Goal: Task Accomplishment & Management: Manage account settings

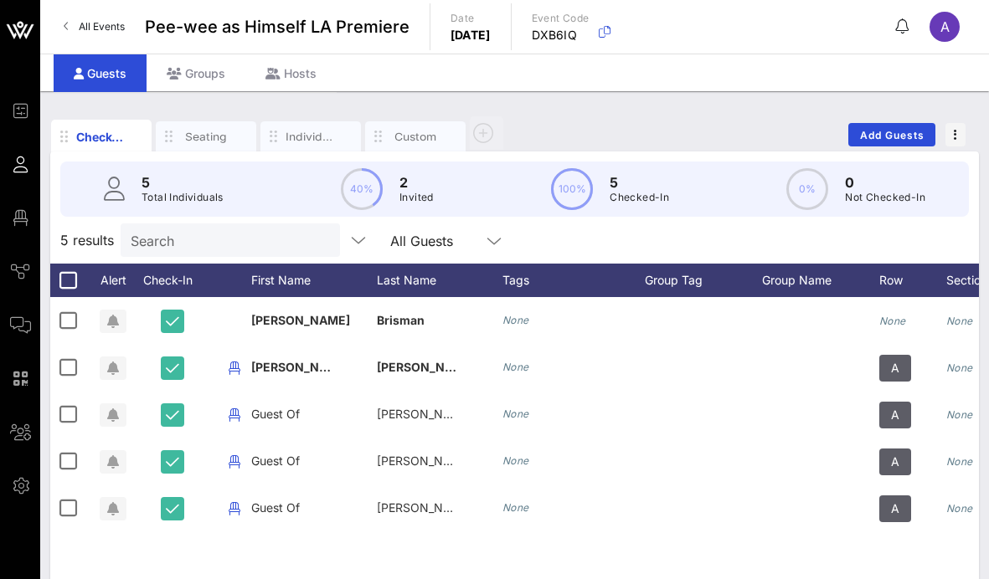
click at [100, 76] on div "Guests" at bounding box center [100, 73] width 93 height 38
click at [280, 31] on span "Pee-wee as Himself LA Premiere" at bounding box center [277, 26] width 265 height 25
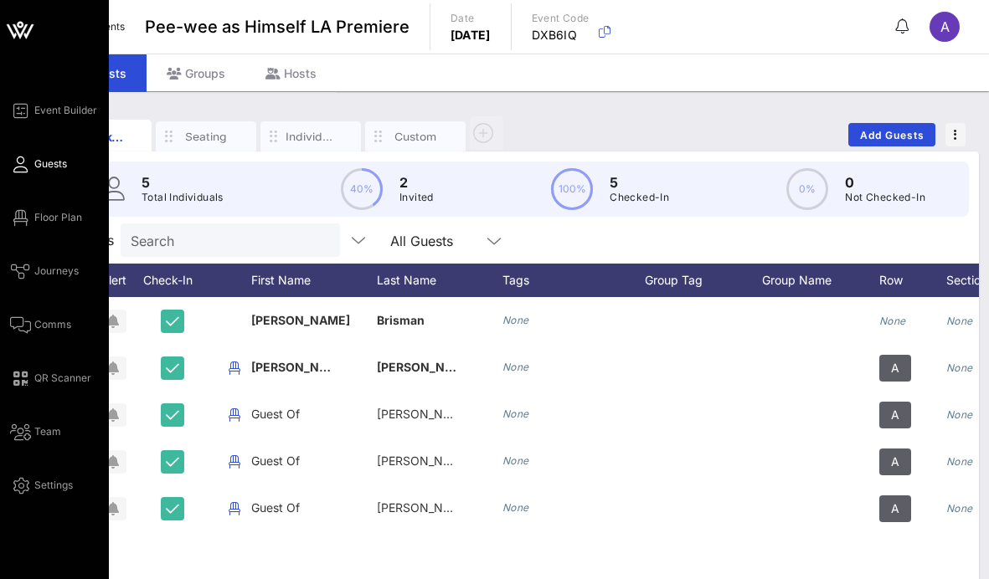
click at [24, 30] on icon at bounding box center [20, 31] width 15 height 14
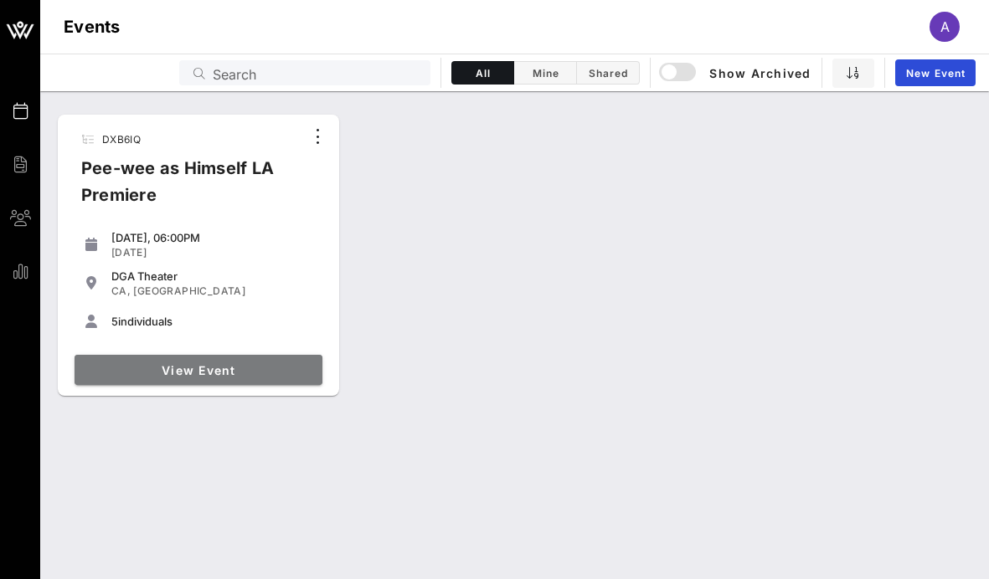
click at [240, 378] on link "View Event" at bounding box center [199, 370] width 248 height 30
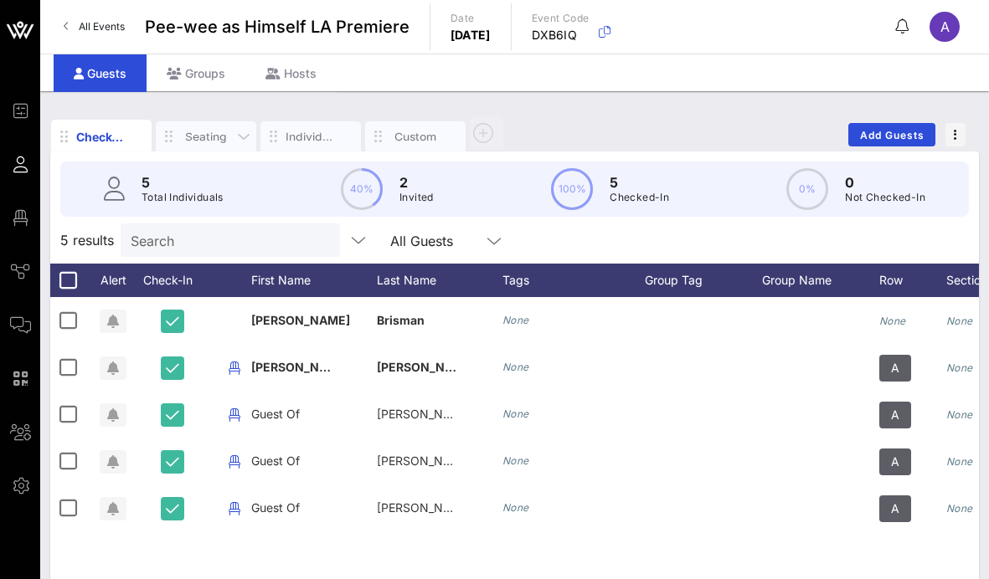
click at [193, 141] on div "Seating" at bounding box center [206, 137] width 50 height 16
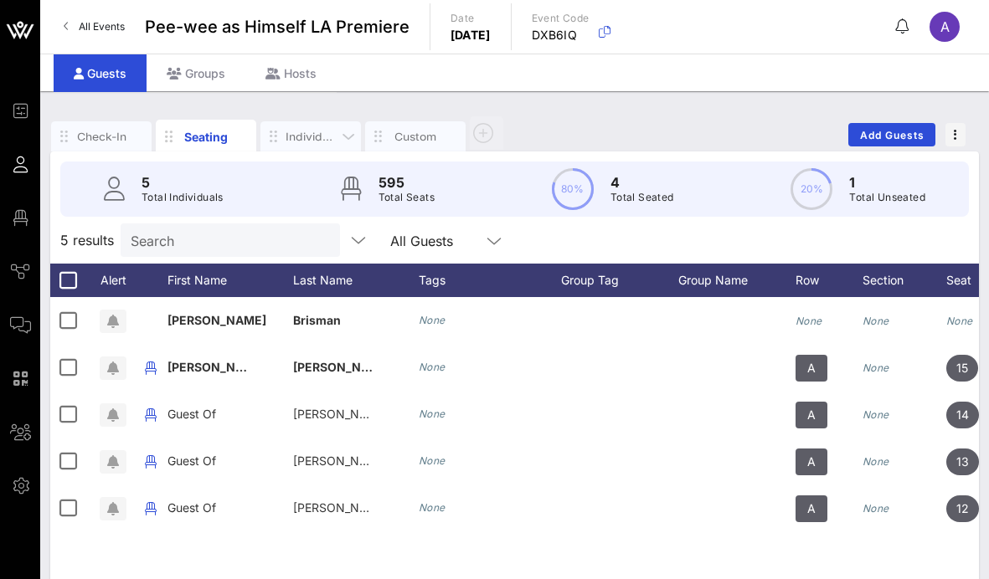
click at [311, 137] on div "Individuals" at bounding box center [310, 137] width 50 height 16
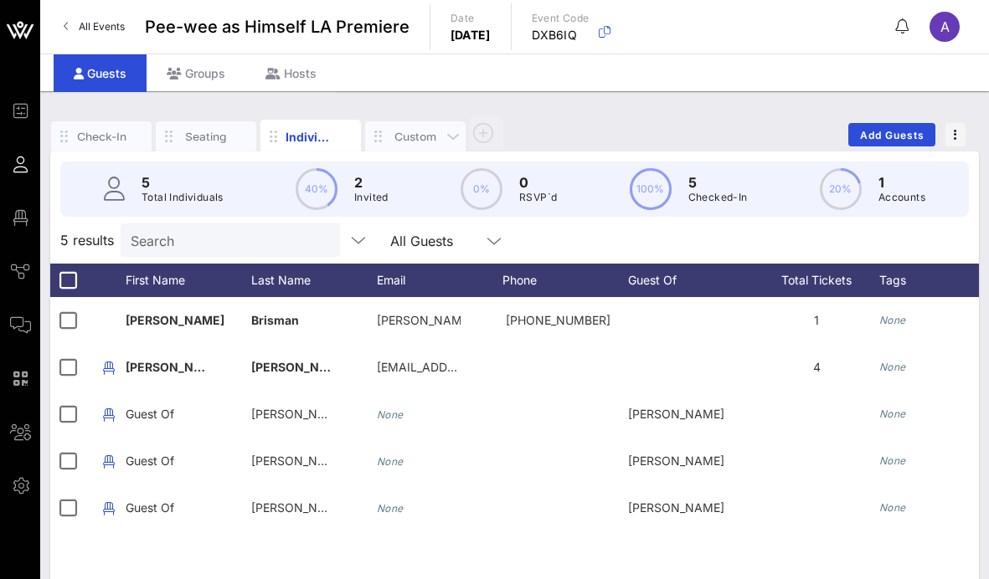
click at [398, 139] on div "Custom" at bounding box center [415, 137] width 50 height 16
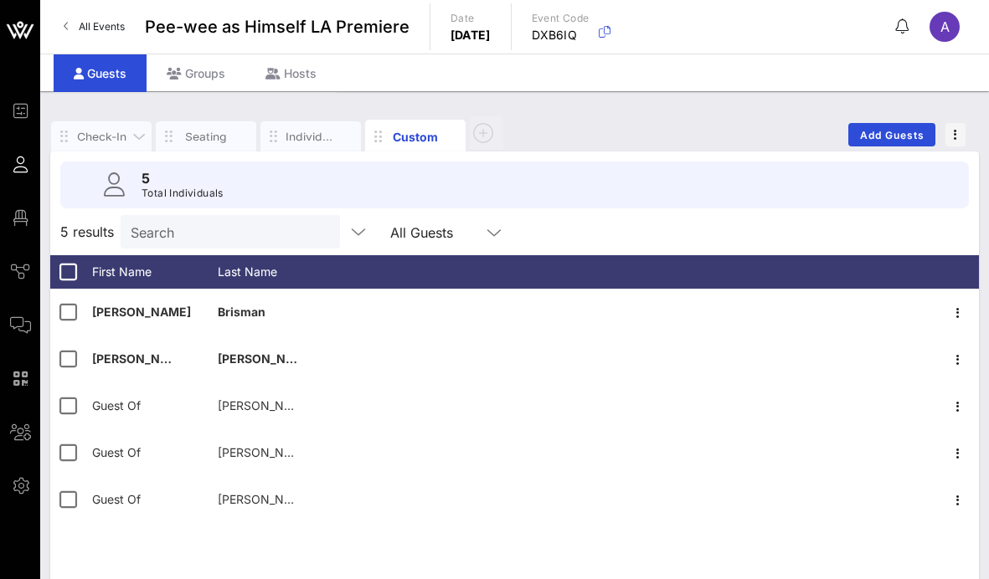
click at [119, 139] on div "Check-In" at bounding box center [101, 137] width 50 height 16
